Goal: Check status: Check status

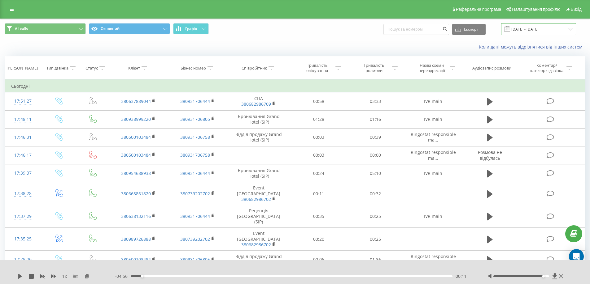
click at [545, 28] on input "[DATE] - [DATE]" at bounding box center [538, 29] width 75 height 12
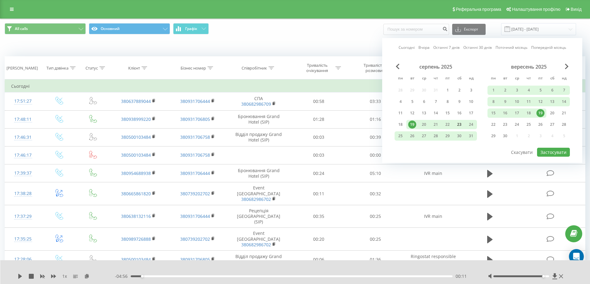
click at [457, 124] on div "23" at bounding box center [459, 125] width 8 height 8
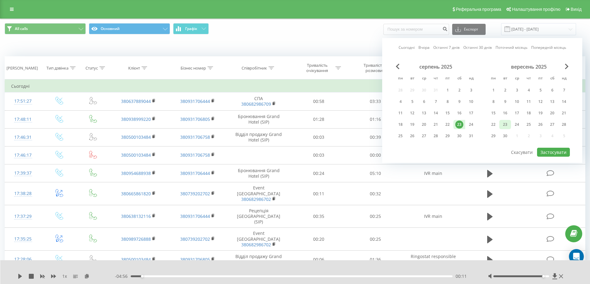
click at [508, 126] on div "23" at bounding box center [505, 125] width 8 height 8
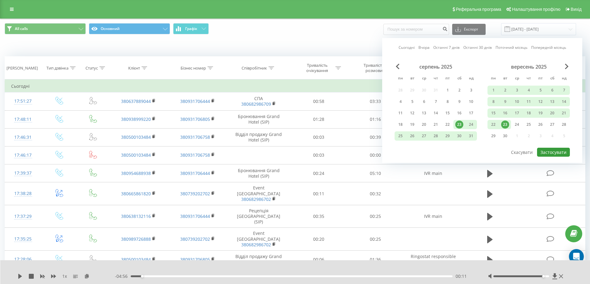
click at [552, 154] on button "Застосувати" at bounding box center [553, 152] width 33 height 9
type input "[DATE] - [DATE]"
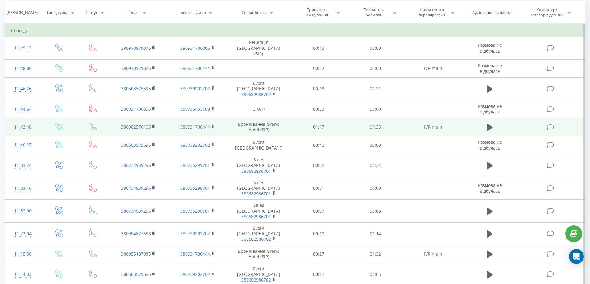
scroll to position [62, 0]
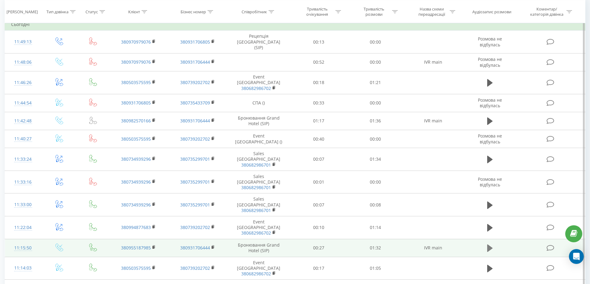
click at [492, 244] on icon at bounding box center [490, 248] width 6 height 9
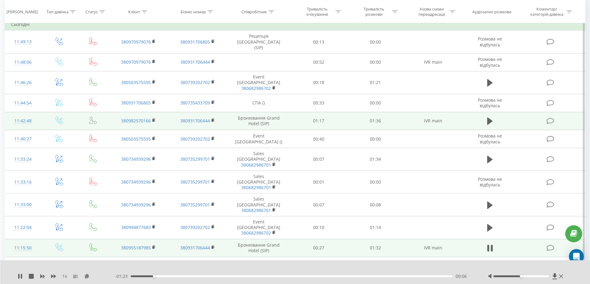
click at [487, 118] on td at bounding box center [489, 121] width 54 height 18
click at [489, 117] on icon at bounding box center [490, 121] width 6 height 9
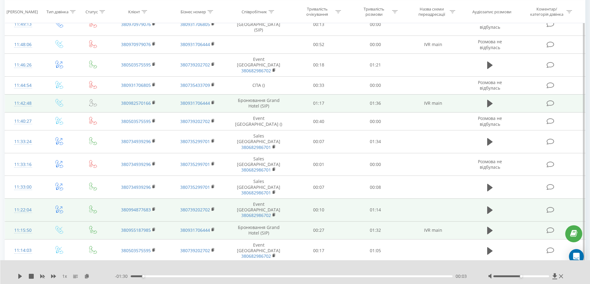
scroll to position [93, 0]
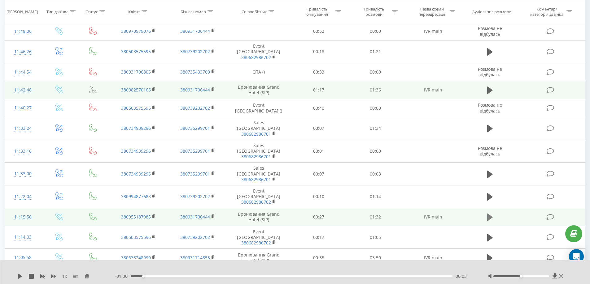
click at [486, 213] on button at bounding box center [489, 217] width 9 height 9
drag, startPoint x: 526, startPoint y: 277, endPoint x: 540, endPoint y: 279, distance: 14.1
click at [540, 279] on div at bounding box center [526, 277] width 77 height 6
click at [20, 278] on icon at bounding box center [20, 276] width 5 height 5
click at [487, 86] on icon at bounding box center [490, 90] width 6 height 9
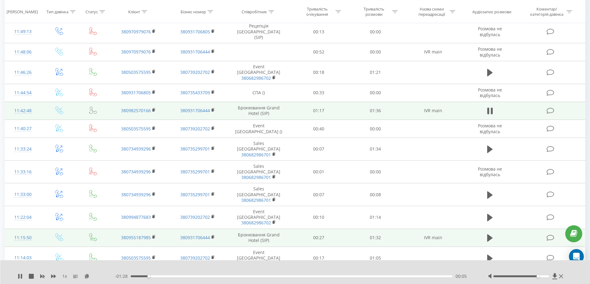
scroll to position [62, 0]
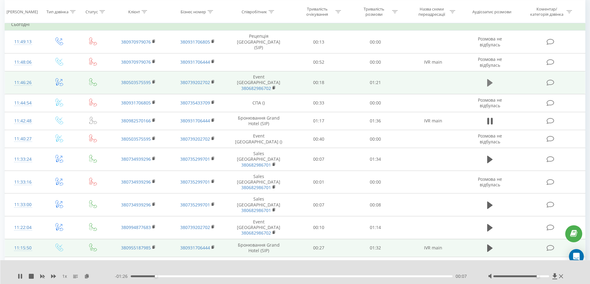
click at [489, 79] on icon at bounding box center [490, 82] width 6 height 7
click at [19, 279] on icon at bounding box center [20, 276] width 5 height 5
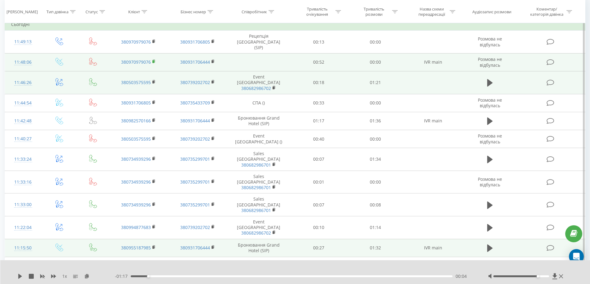
click at [153, 60] on rect at bounding box center [153, 61] width 2 height 3
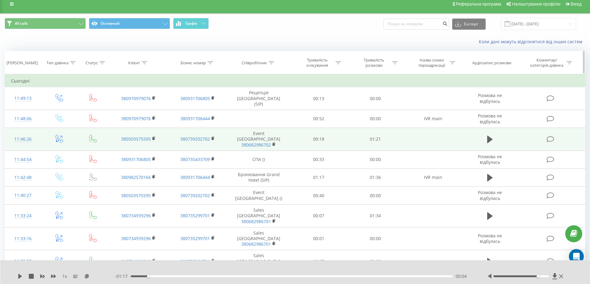
scroll to position [0, 0]
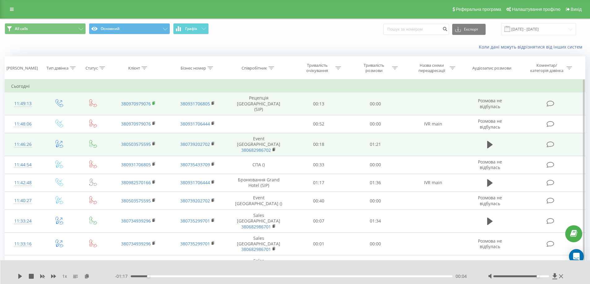
click at [154, 102] on rect at bounding box center [153, 103] width 2 height 3
